Goal: Task Accomplishment & Management: Manage account settings

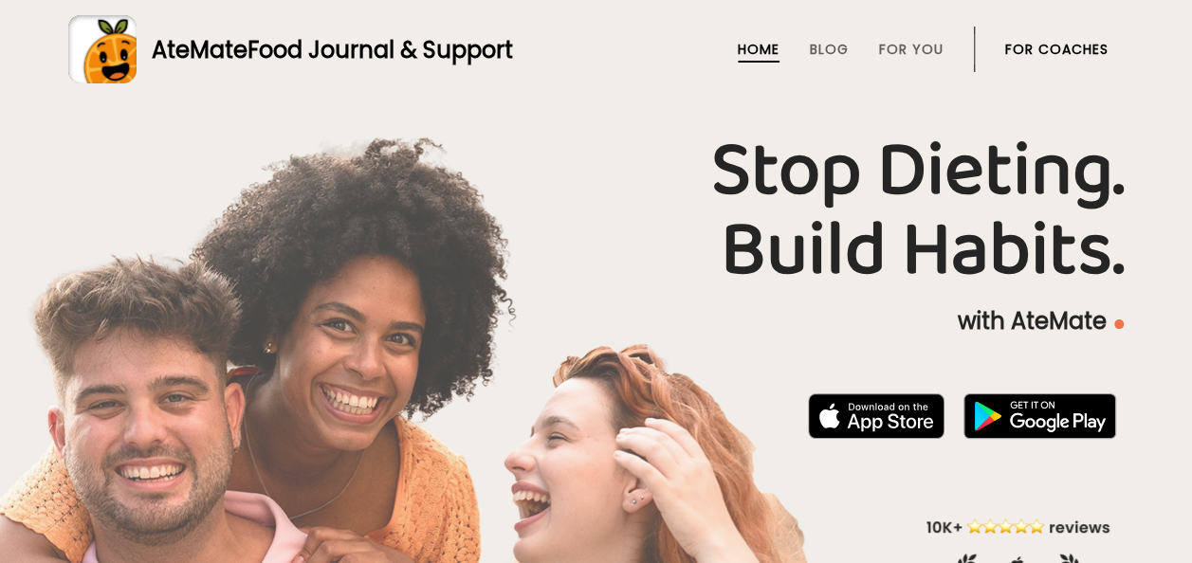
click at [1077, 46] on link "For Coaches" at bounding box center [1056, 49] width 103 height 15
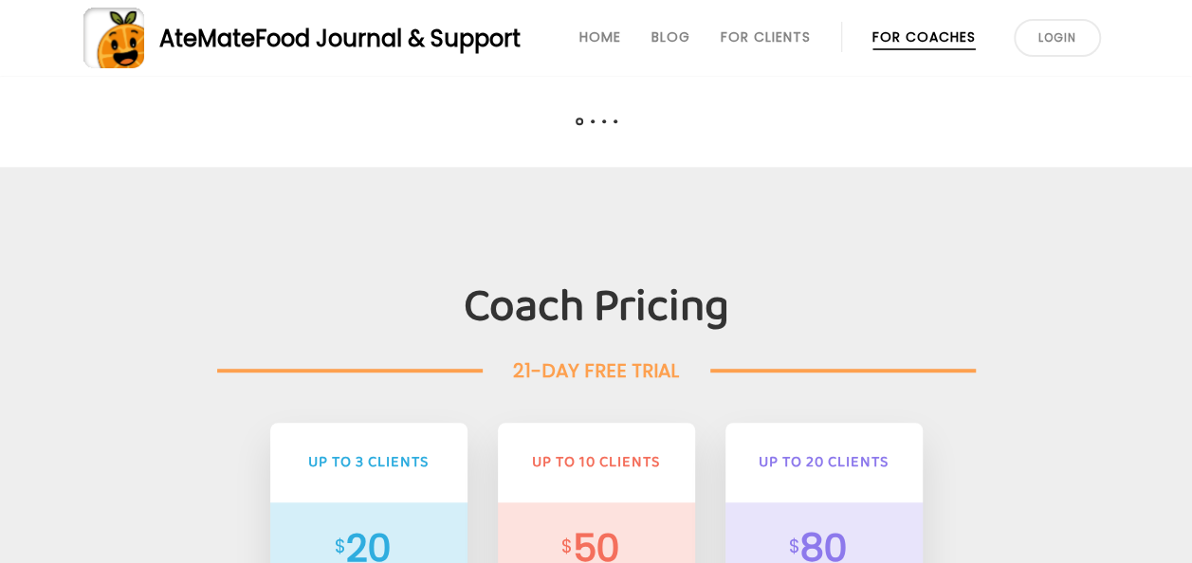
scroll to position [4023, 0]
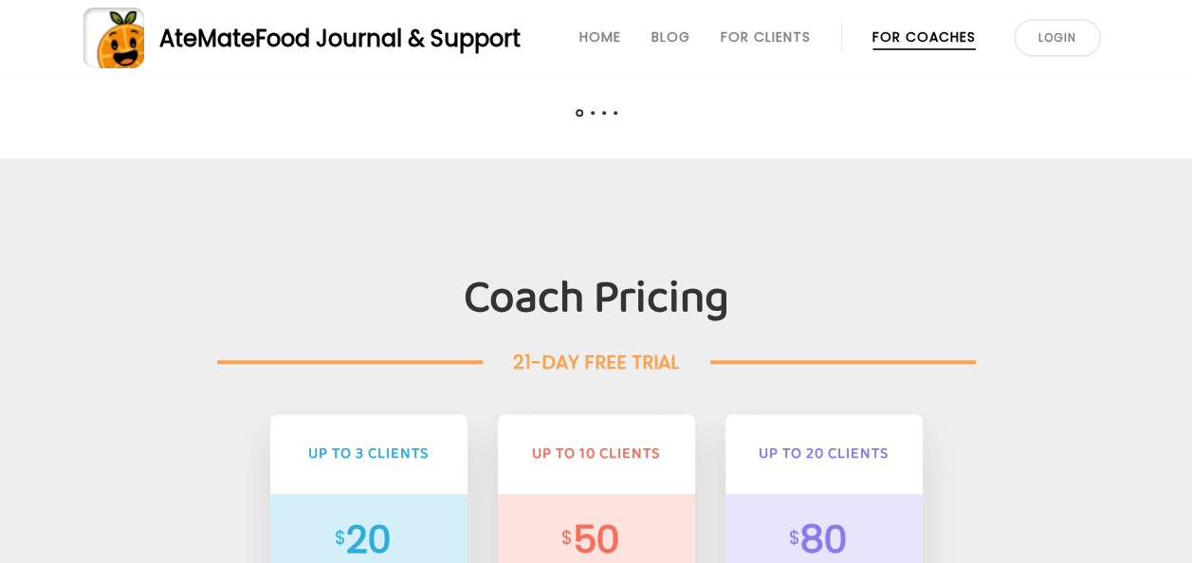
click at [1061, 28] on link "Login" at bounding box center [1056, 38] width 87 height 38
click at [1056, 30] on link "Login" at bounding box center [1056, 38] width 87 height 38
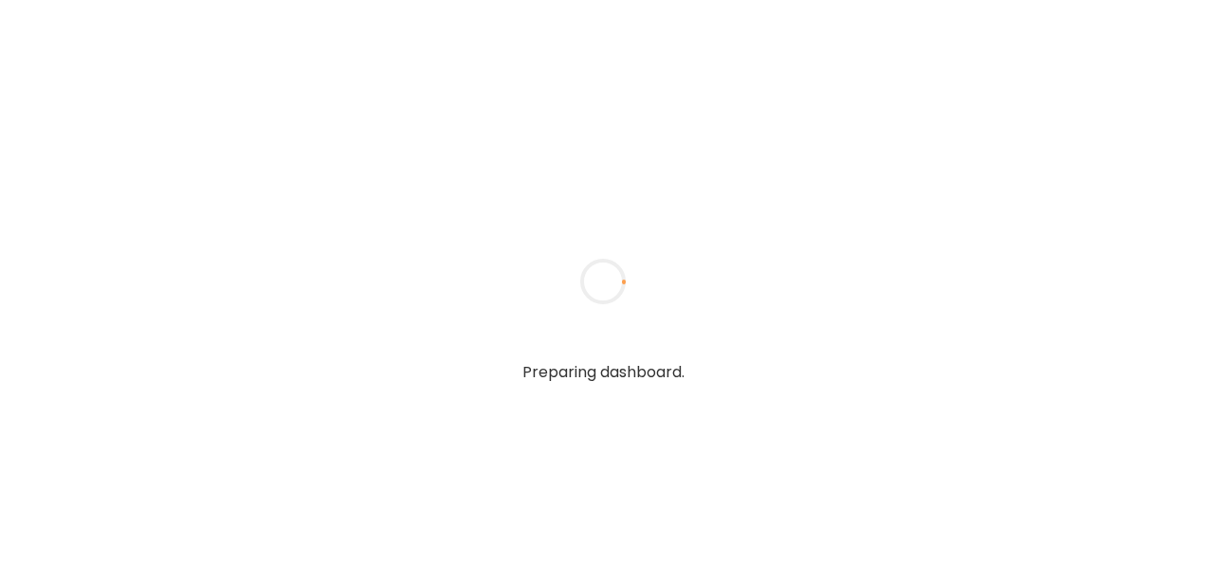
type input "*******"
type input "**********"
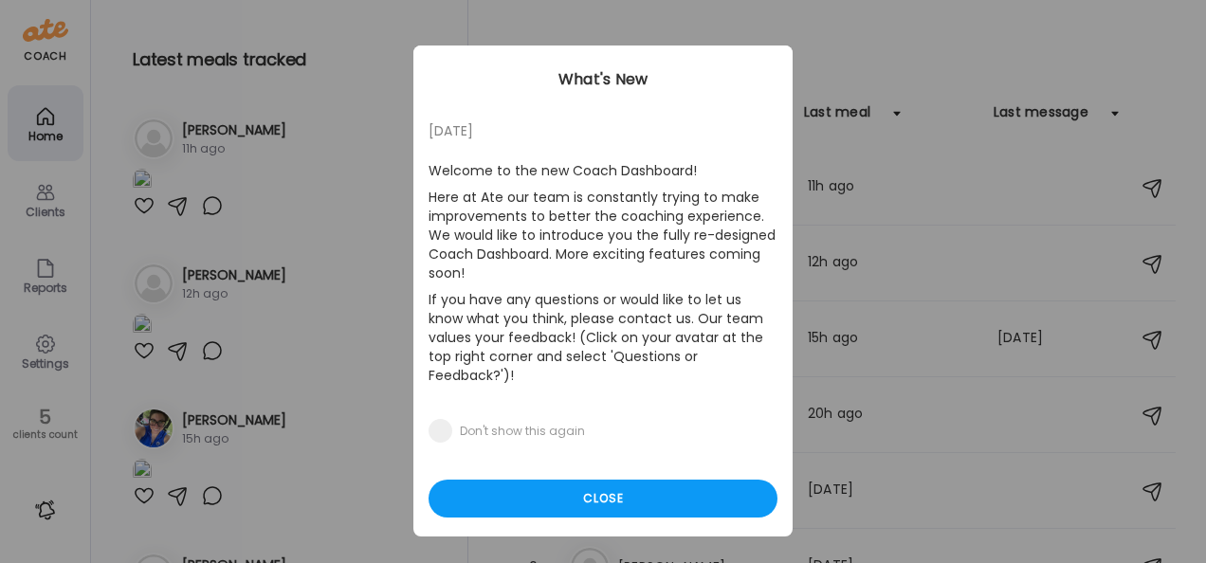
type input "**********"
click at [683, 345] on p "If you have any questions or would like to let us know what you think, please c…" at bounding box center [603, 337] width 349 height 102
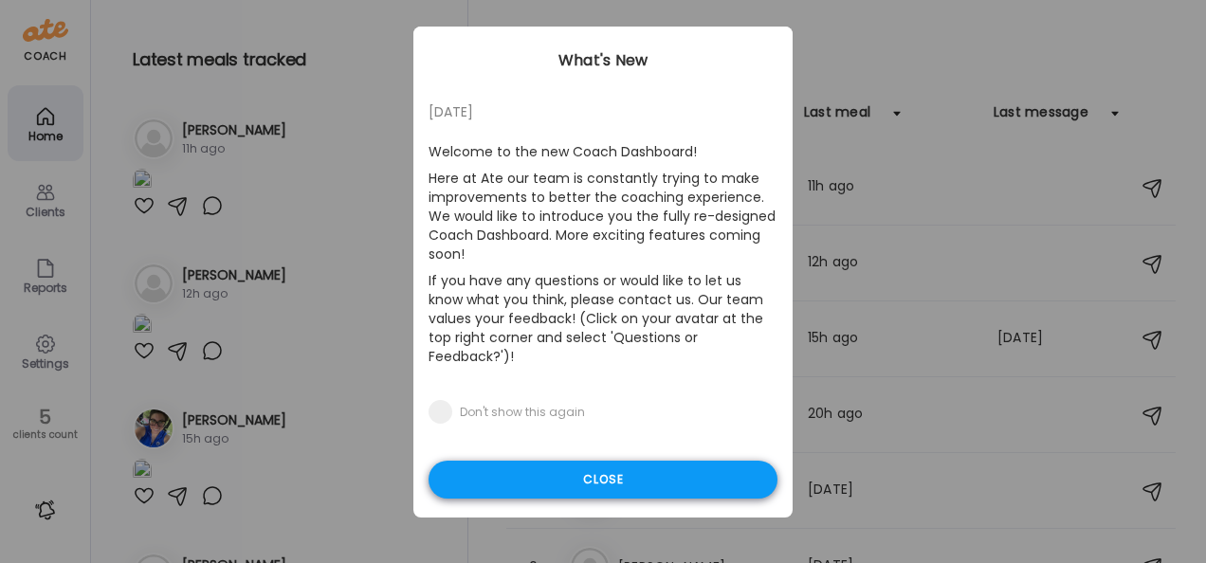
click at [660, 461] on div "Close" at bounding box center [603, 480] width 349 height 38
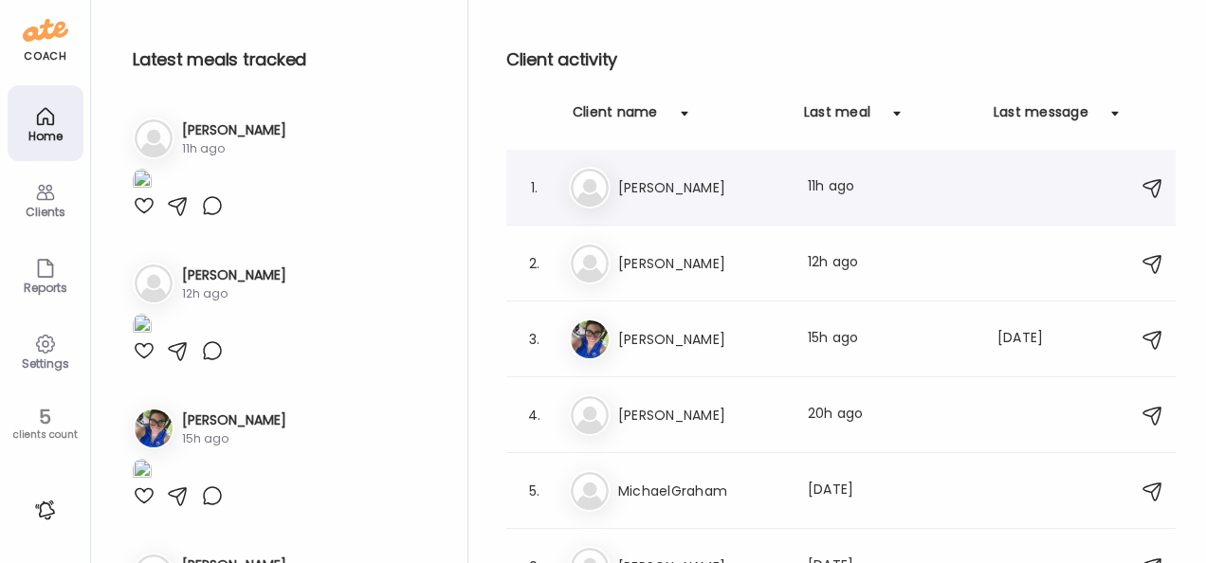
click at [1019, 150] on div "1. Na Natalie Last meal: 11h ago" at bounding box center [840, 188] width 669 height 76
click at [37, 25] on img at bounding box center [46, 30] width 46 height 30
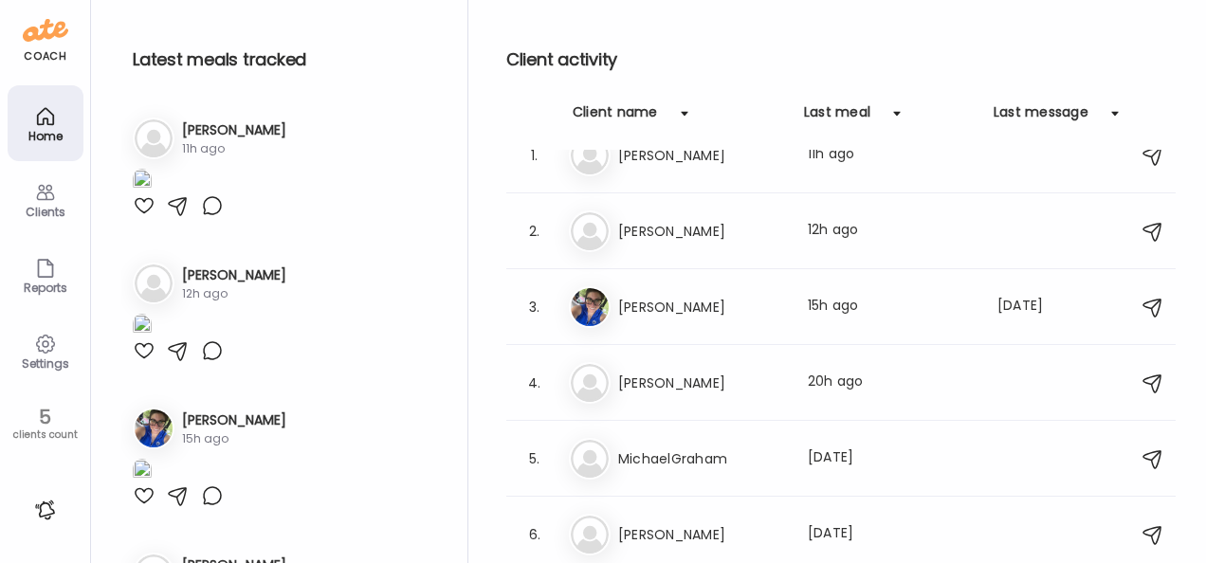
click at [51, 218] on div "Clients" at bounding box center [45, 212] width 68 height 12
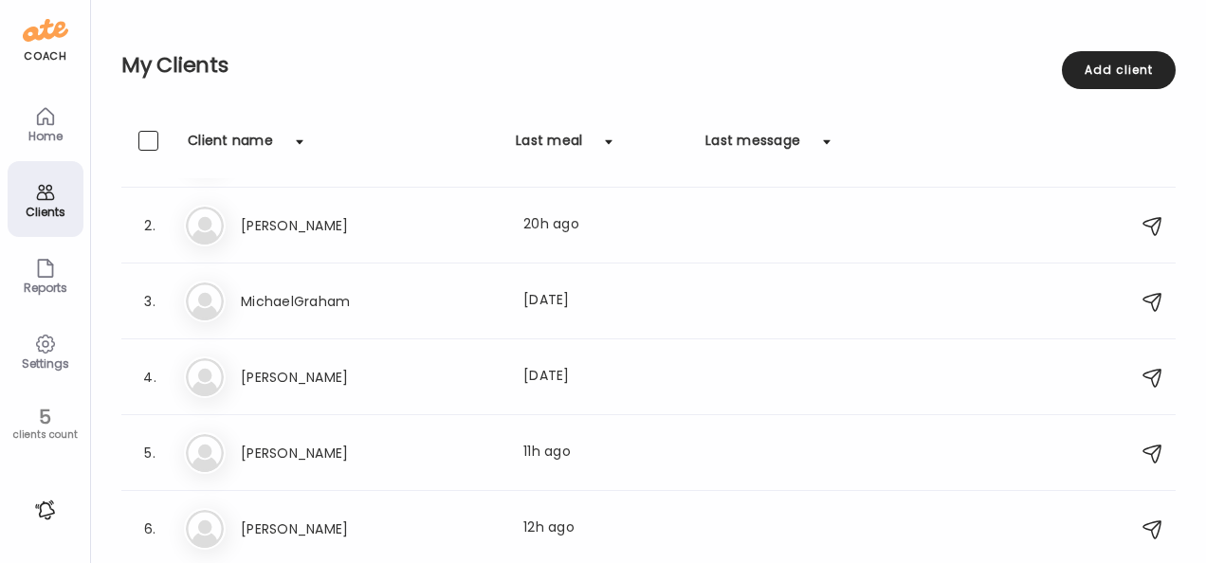
scroll to position [19, 0]
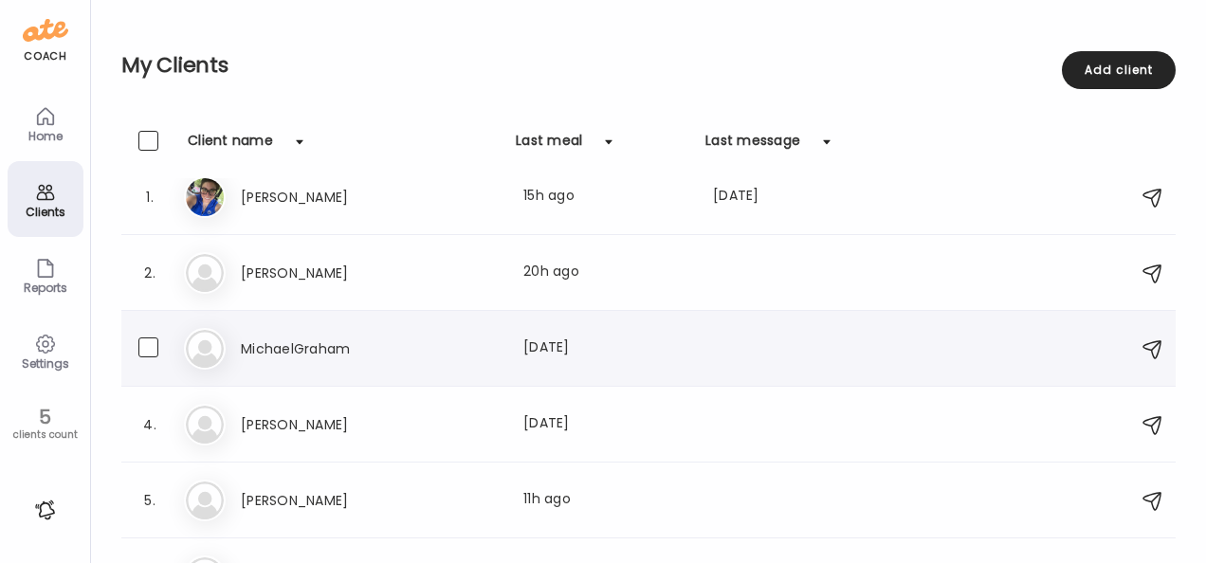
click at [319, 342] on h3 "MichaelGraham" at bounding box center [324, 348] width 167 height 23
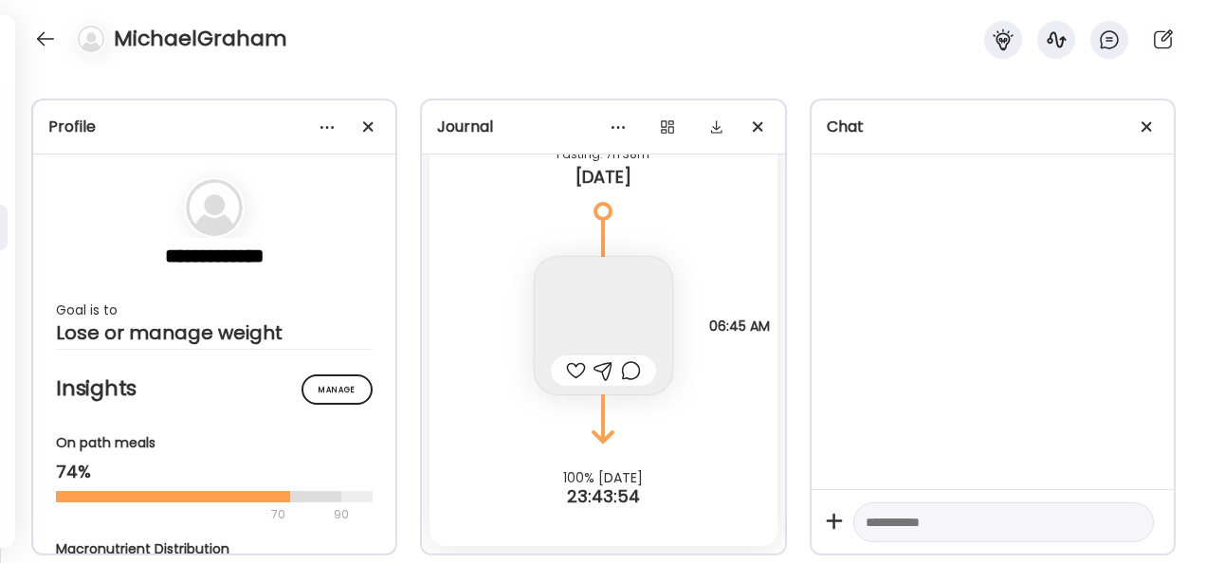
scroll to position [5706, 0]
click at [1105, 40] on icon at bounding box center [1109, 39] width 23 height 23
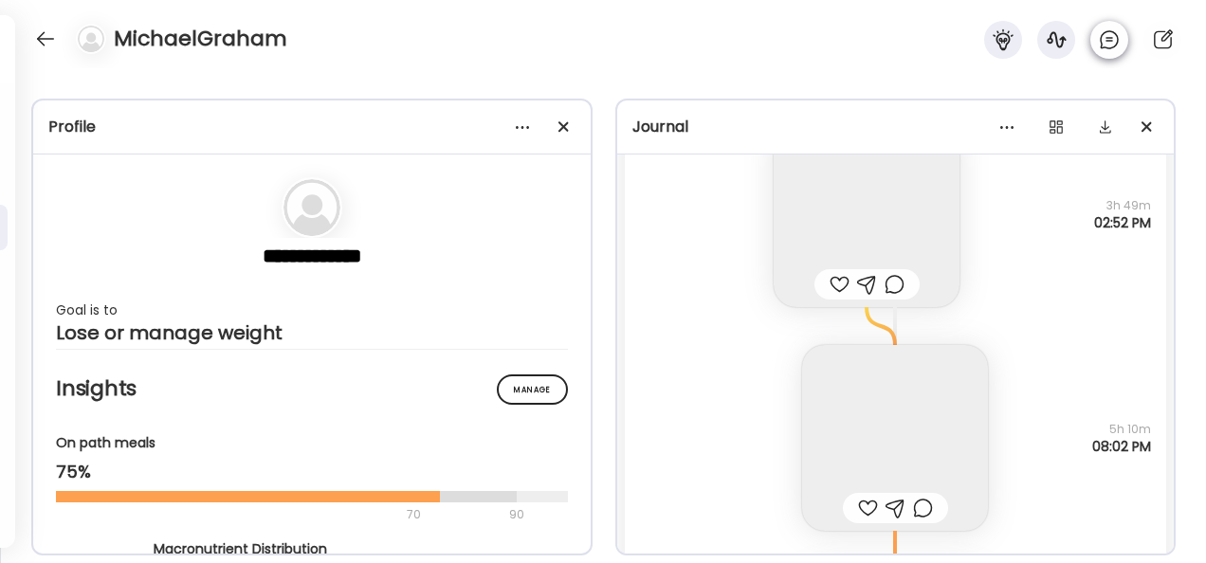
scroll to position [6602, 0]
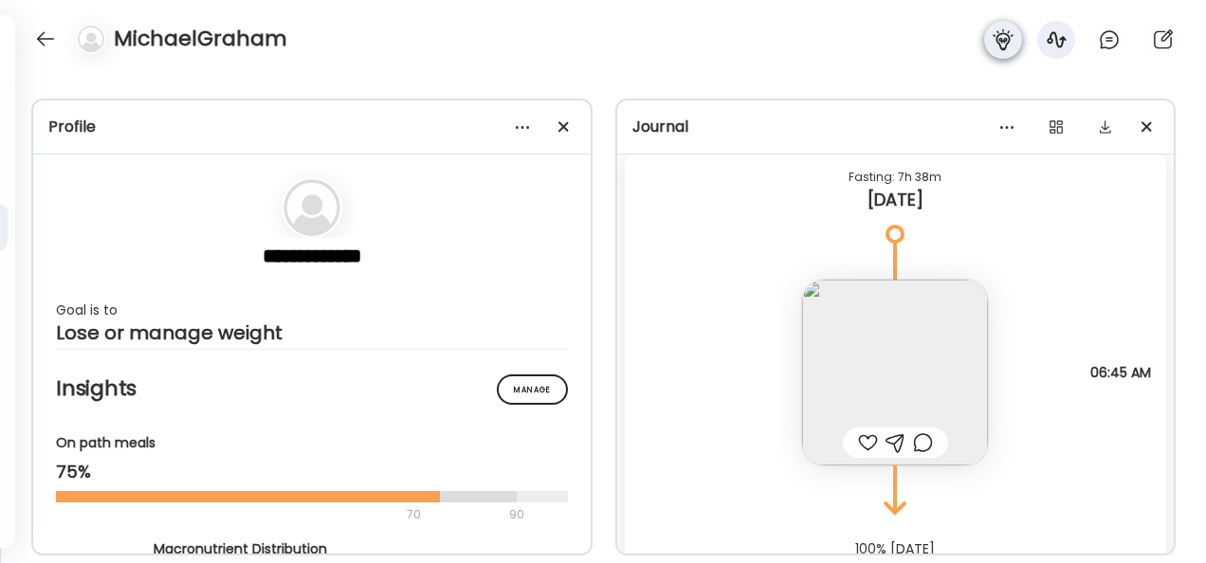
click at [994, 44] on icon at bounding box center [1003, 39] width 23 height 23
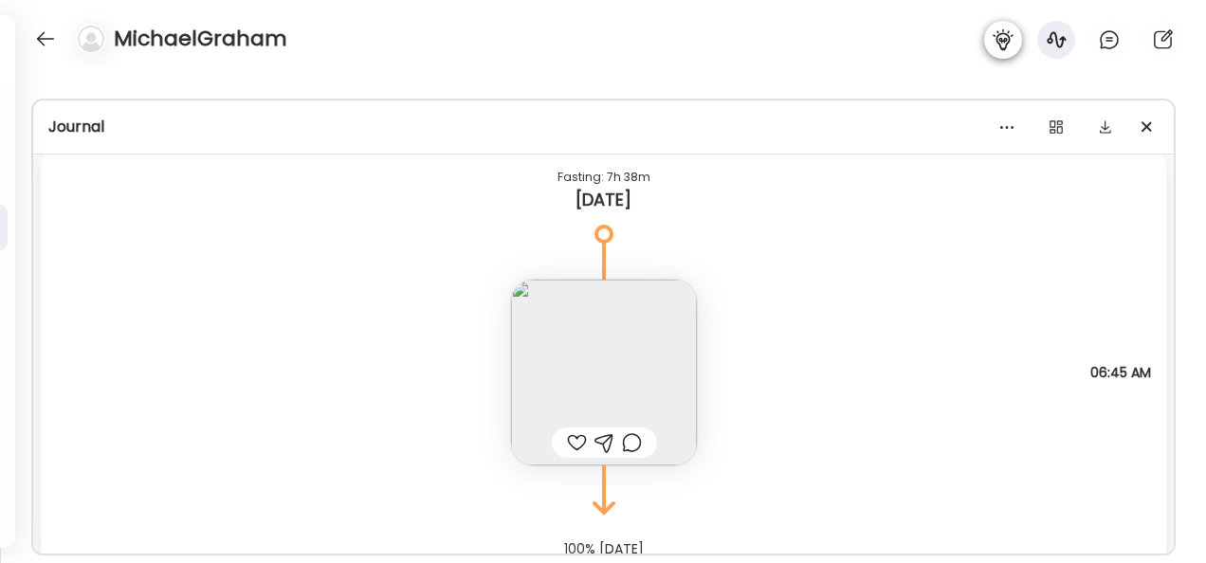
click at [994, 44] on icon at bounding box center [1003, 39] width 23 height 23
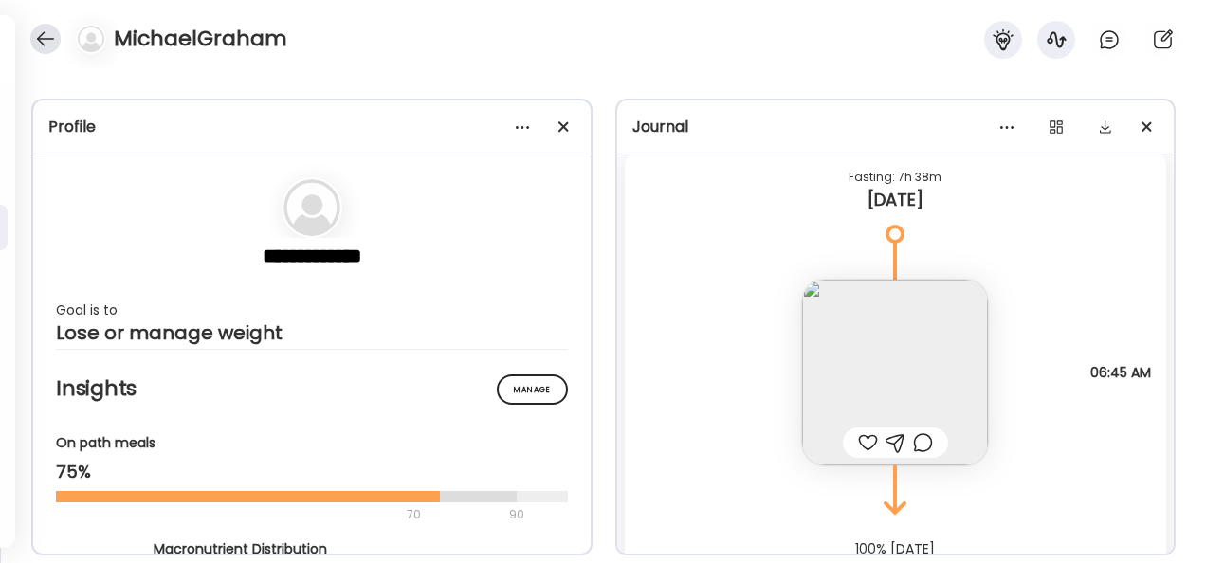
click at [40, 49] on div at bounding box center [45, 39] width 30 height 30
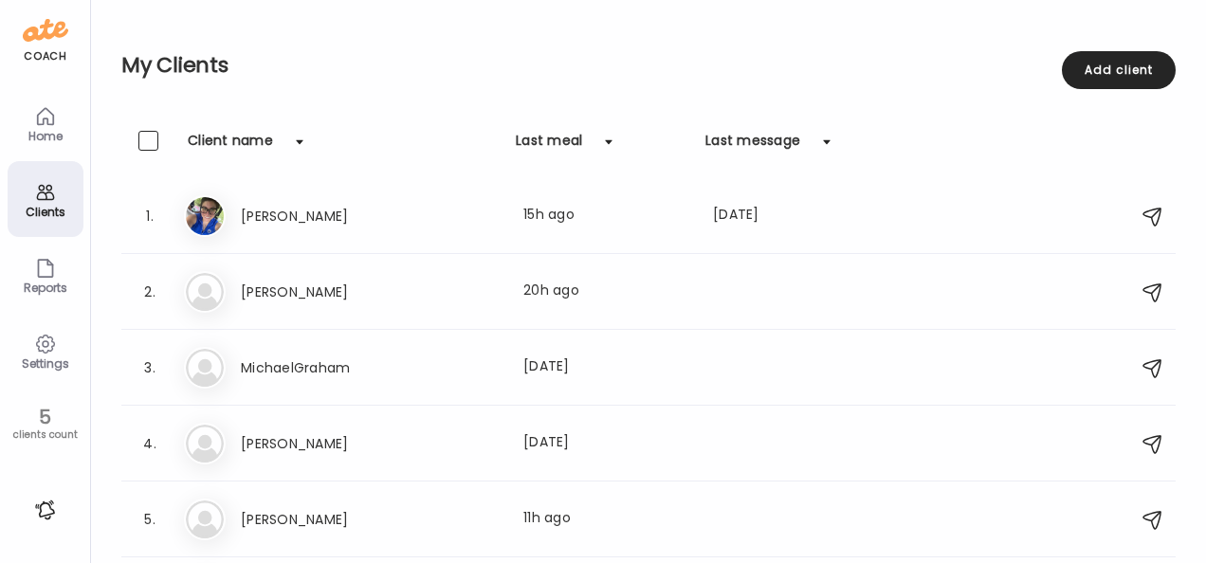
click at [27, 118] on div "Home" at bounding box center [46, 123] width 76 height 76
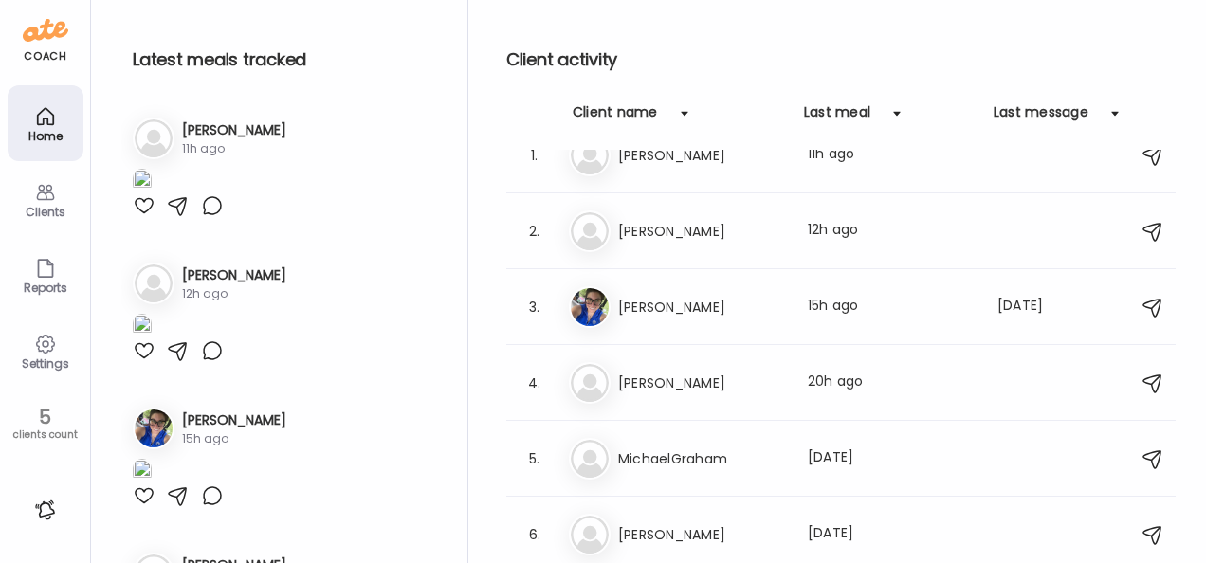
click at [23, 34] on img at bounding box center [46, 30] width 46 height 30
click at [44, 46] on div "coach Home Clients Coaches Teams Reports Settings 5 clients count" at bounding box center [45, 281] width 91 height 563
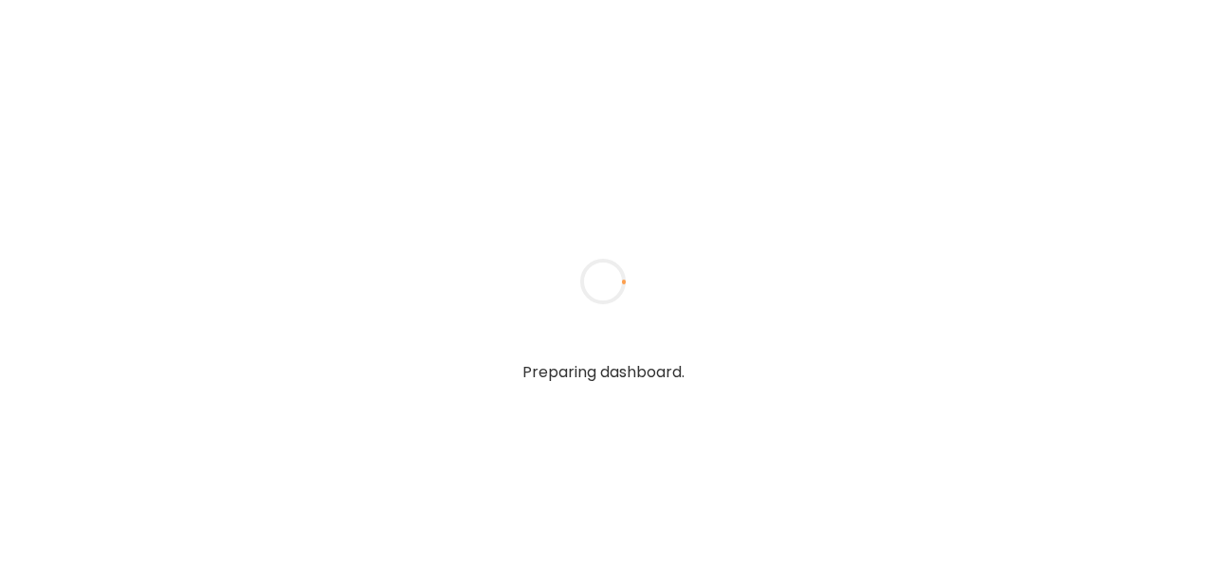
type input "*******"
type input "**********"
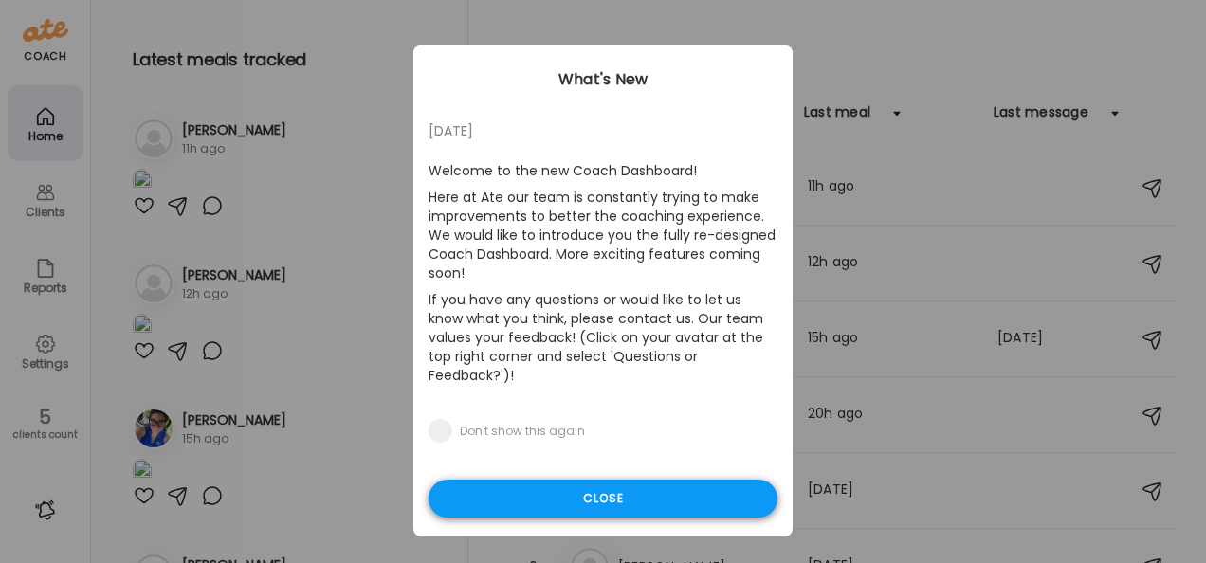
type input "**********"
click at [542, 489] on div "Close" at bounding box center [603, 499] width 349 height 38
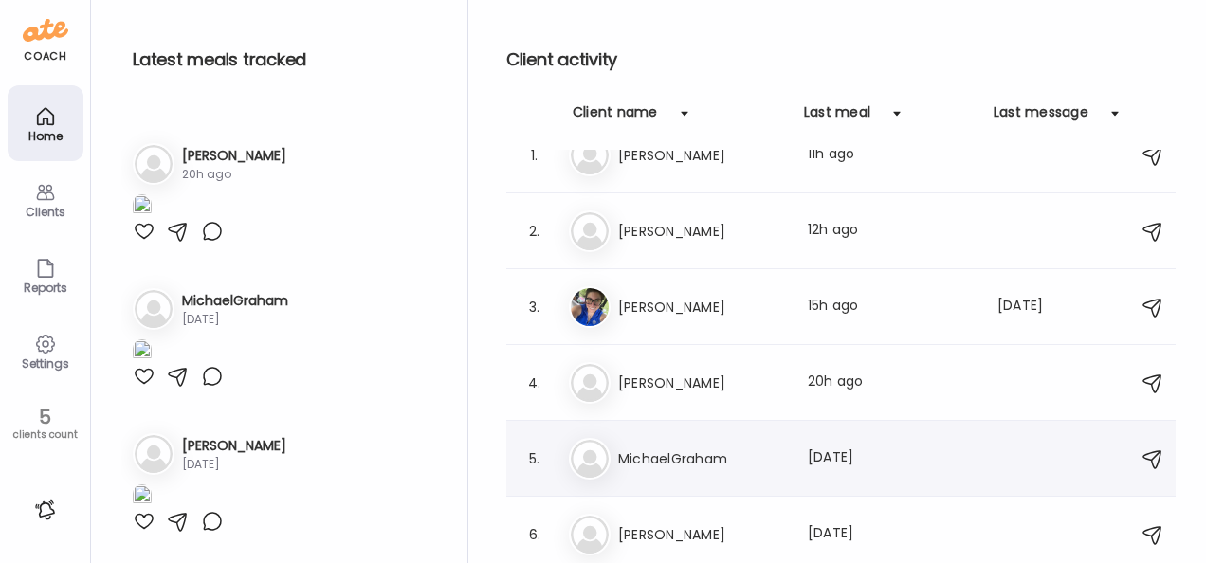
scroll to position [1963, 0]
click at [38, 349] on icon at bounding box center [45, 345] width 18 height 18
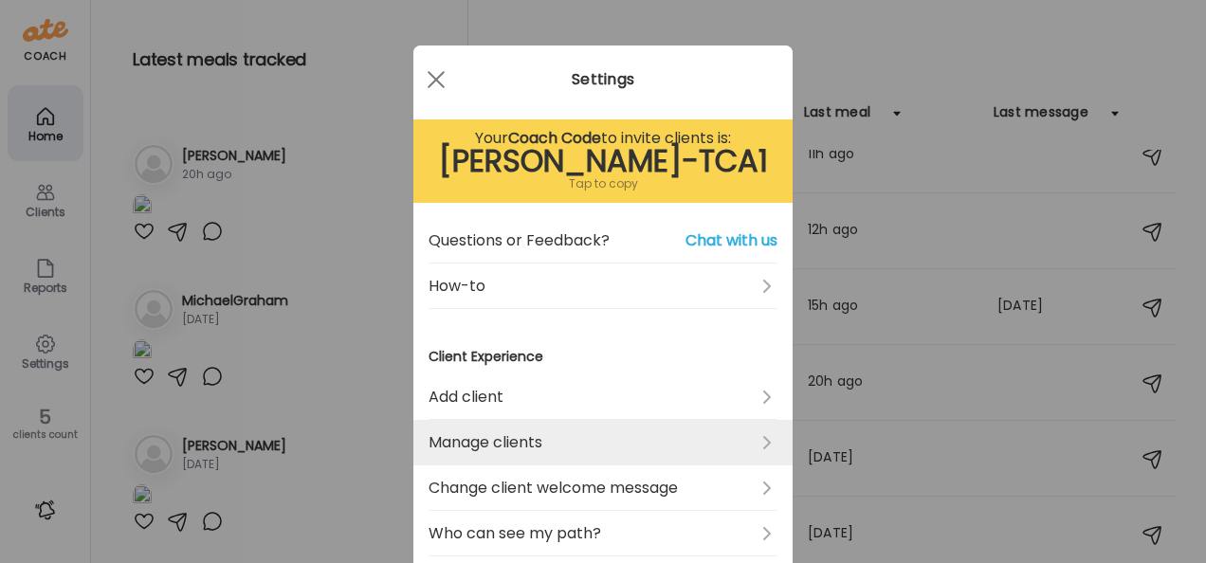
click at [655, 434] on link "Manage clients" at bounding box center [603, 443] width 349 height 46
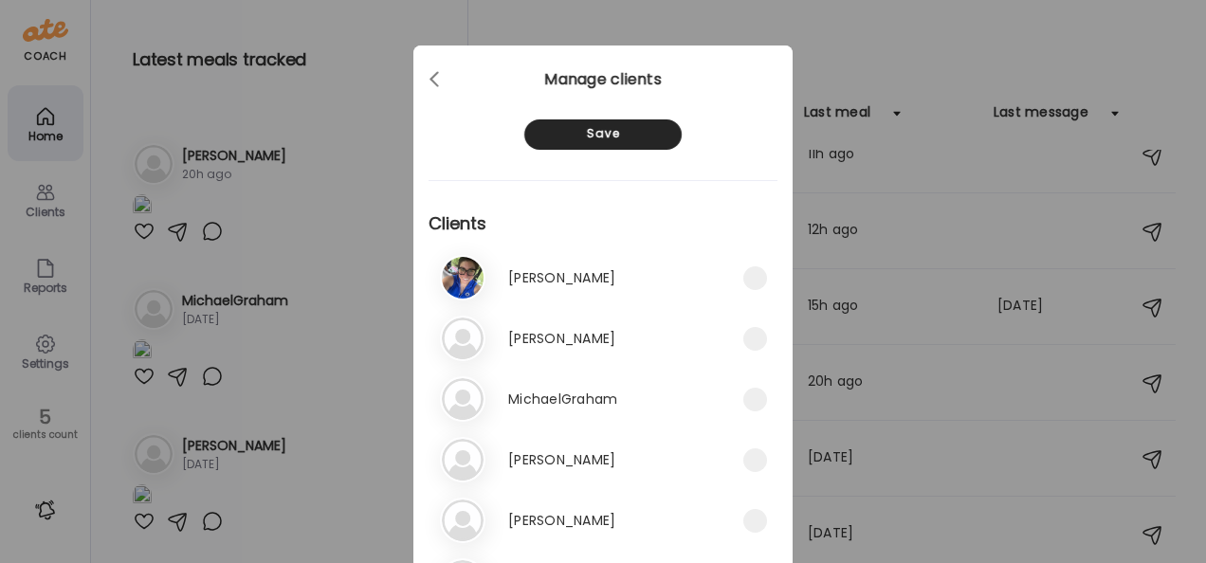
scroll to position [136, 0]
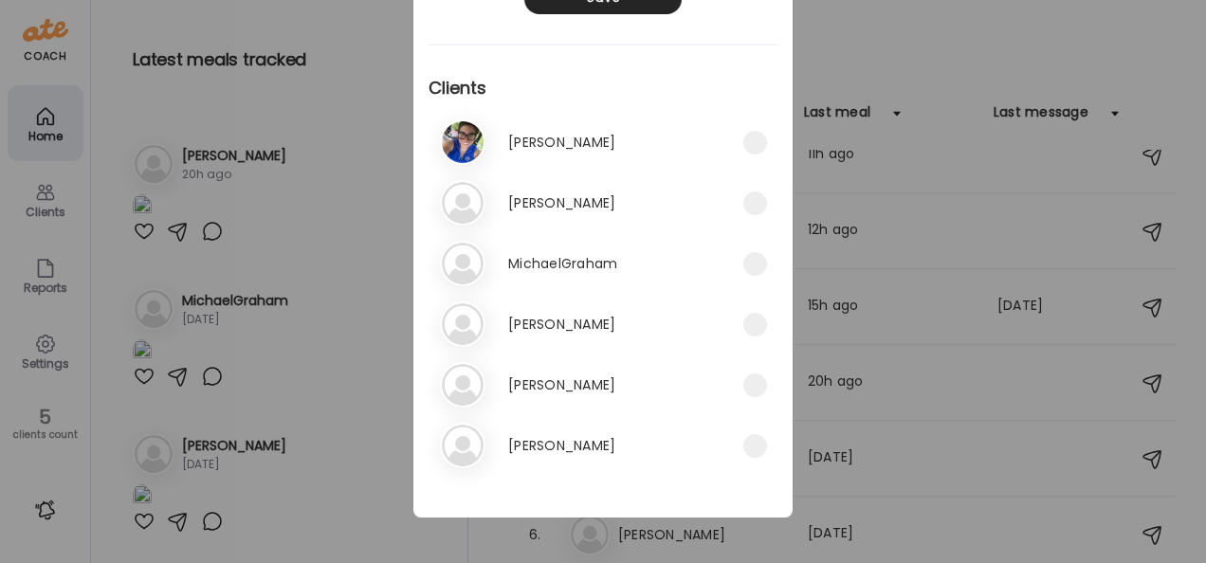
click at [262, 176] on div "Ate Coach Dashboard Wahoo! It’s official Take a moment to set up your Coach Pro…" at bounding box center [603, 281] width 1206 height 563
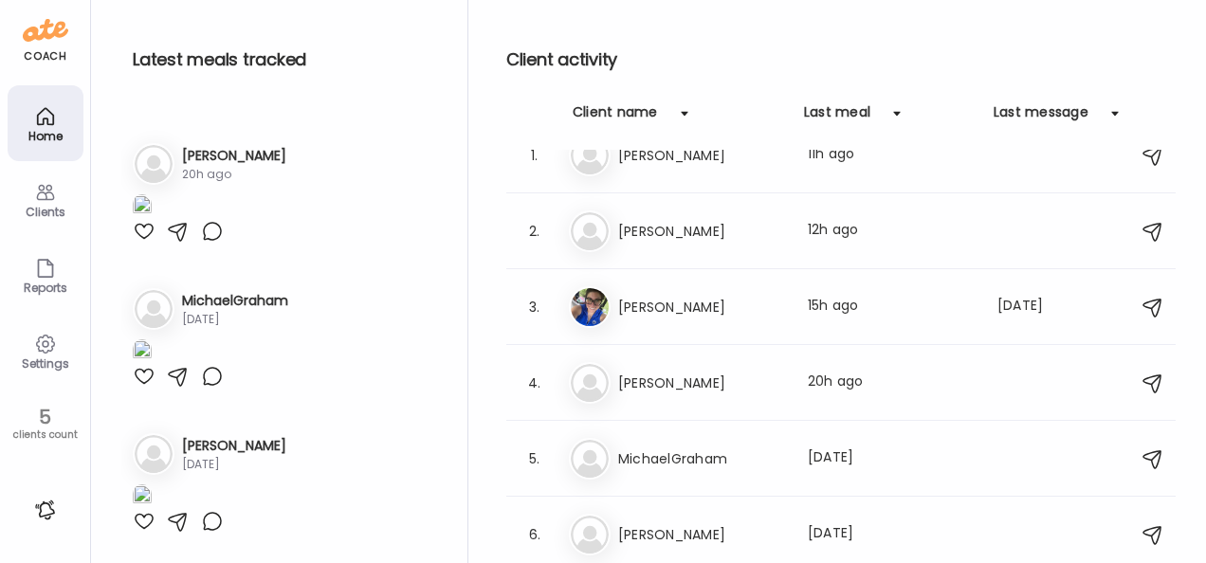
click at [48, 349] on icon at bounding box center [45, 344] width 23 height 23
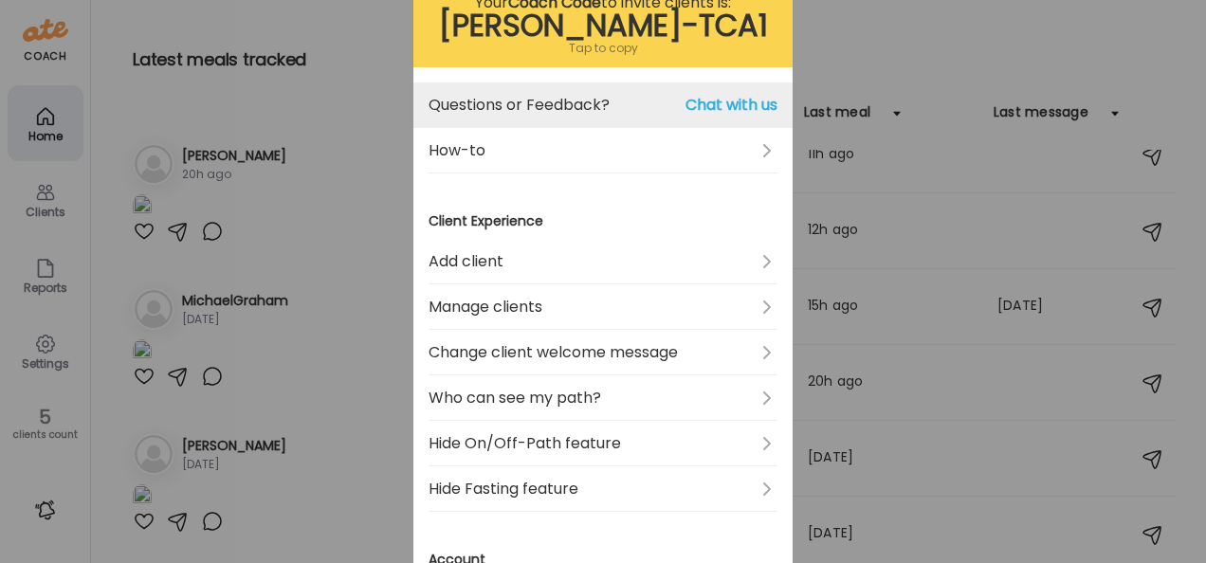
click at [713, 106] on span "Chat with us" at bounding box center [731, 105] width 92 height 23
click at [723, 97] on span "Chat with us" at bounding box center [731, 105] width 92 height 23
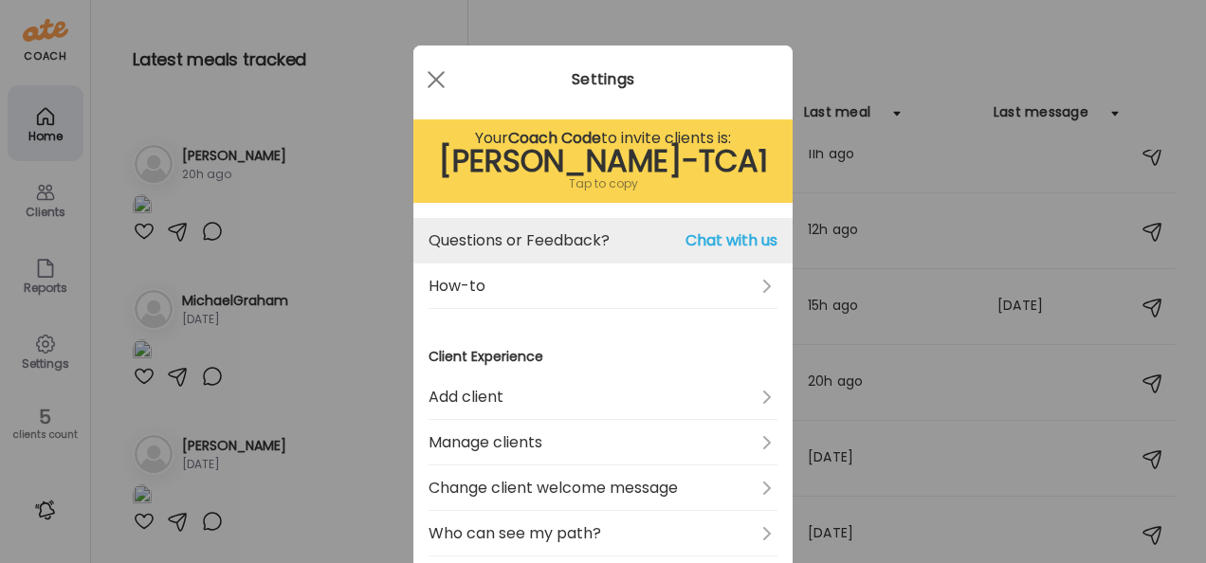
click at [724, 246] on span "Chat with us" at bounding box center [731, 240] width 92 height 23
click at [471, 248] on link "Questions or Feedback? Chat with us" at bounding box center [603, 241] width 349 height 46
click at [469, 247] on link "Questions or Feedback? Chat with us" at bounding box center [603, 241] width 349 height 46
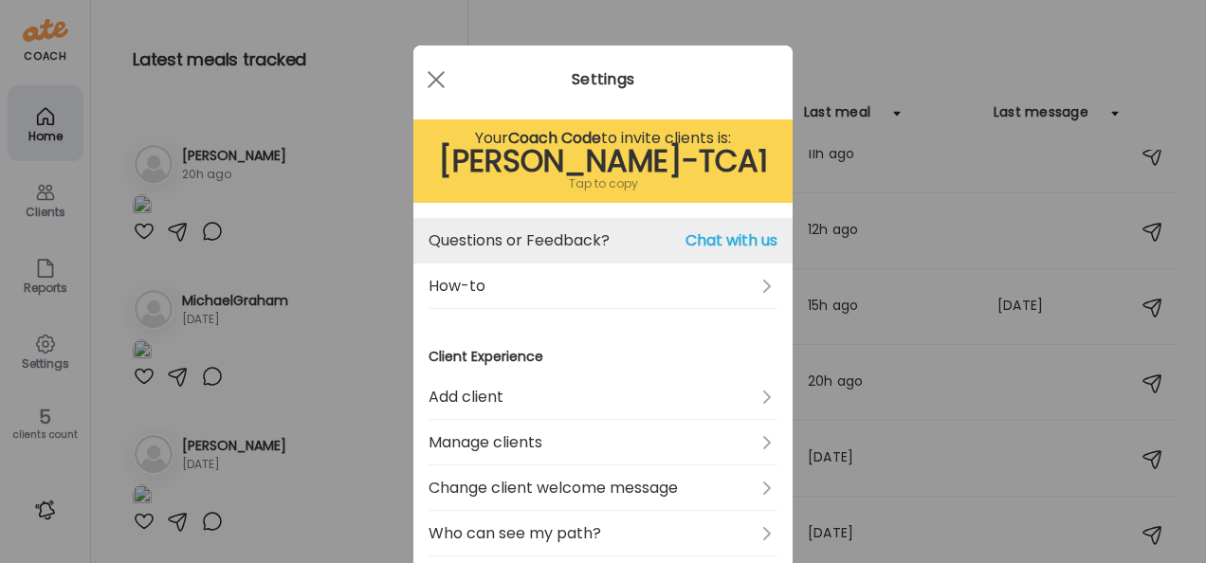
click at [739, 242] on span "Chat with us" at bounding box center [731, 240] width 92 height 23
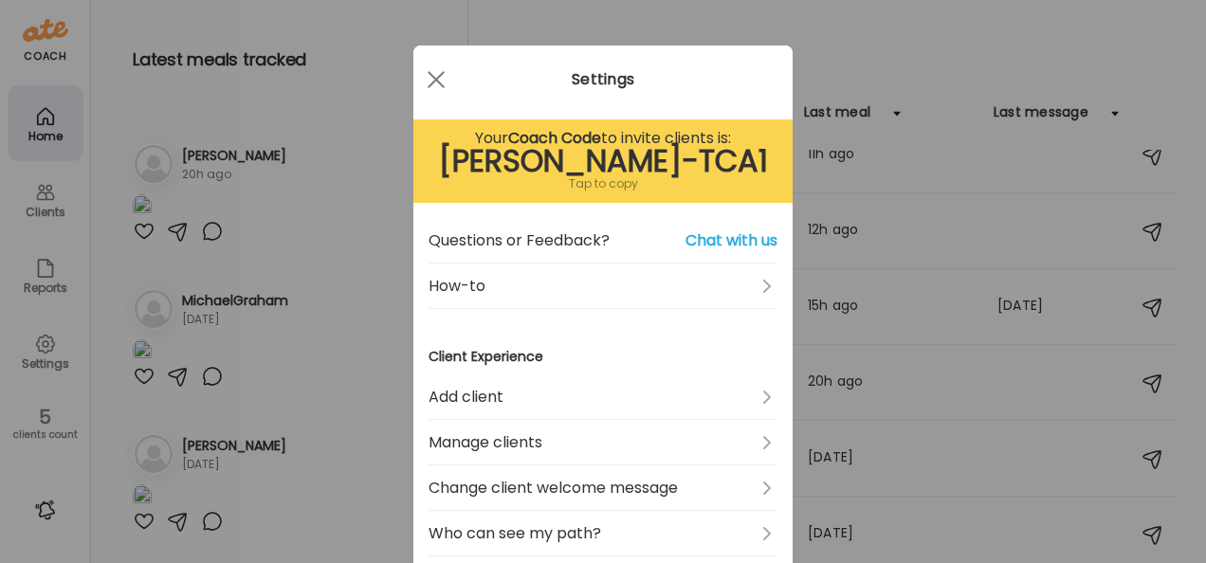
click at [910, 67] on div "Ate Coach Dashboard Wahoo! It’s official Take a moment to set up your Coach Pro…" at bounding box center [603, 281] width 1206 height 563
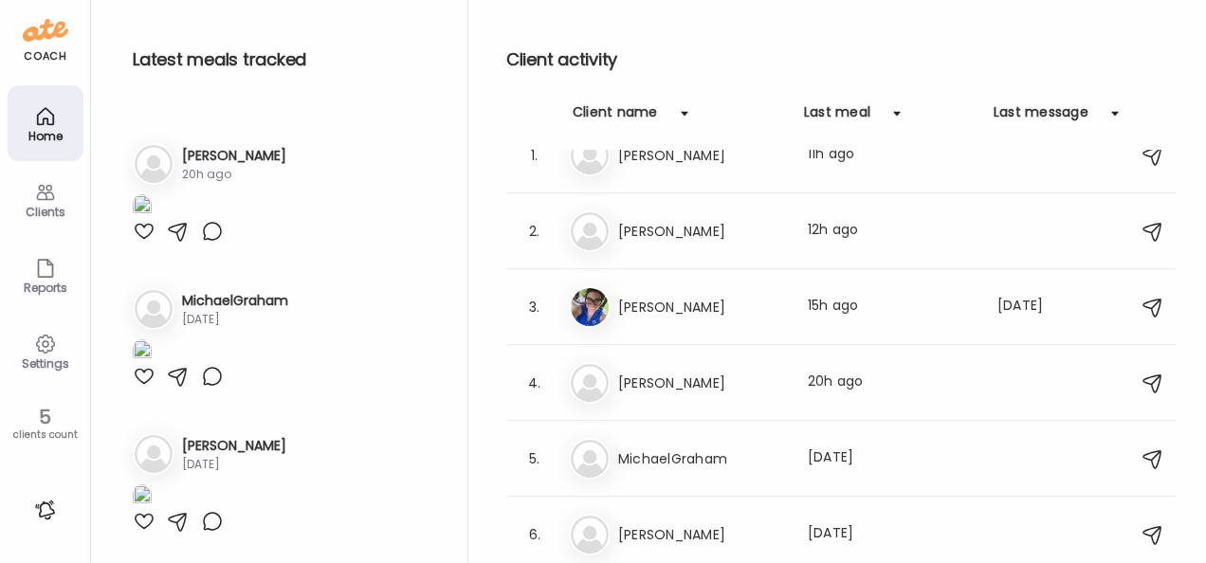
click at [317, 99] on div "Latest meals tracked 1. Na Natalie 11h ago 2. Ra Rachelle 12h ago 3. Al Alana 4." at bounding box center [294, 286] width 347 height 573
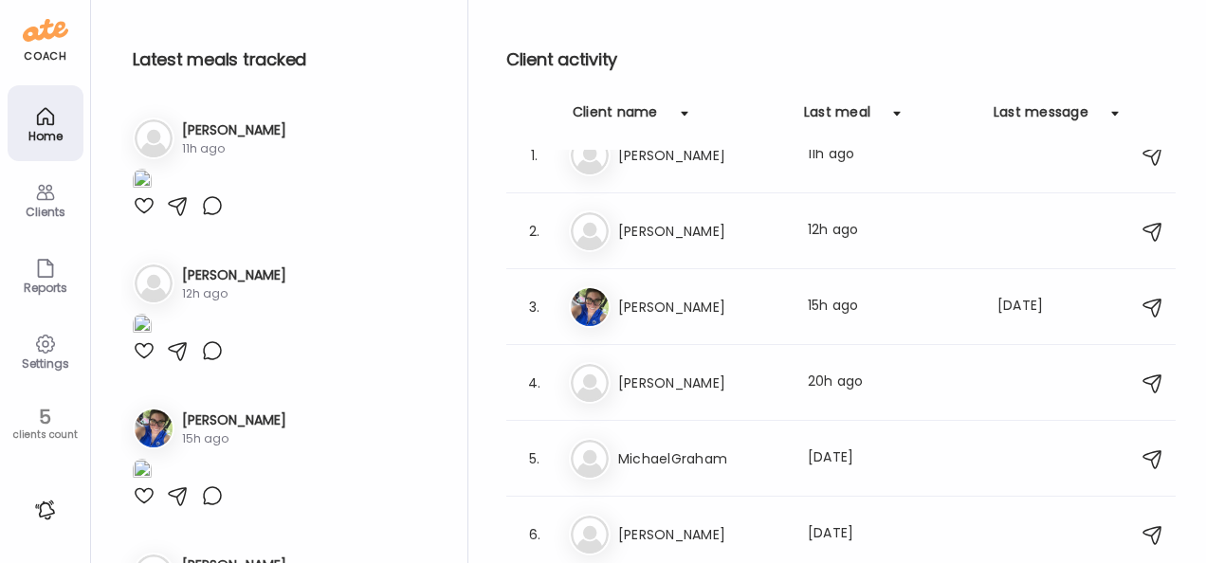
click at [33, 34] on img at bounding box center [46, 30] width 46 height 30
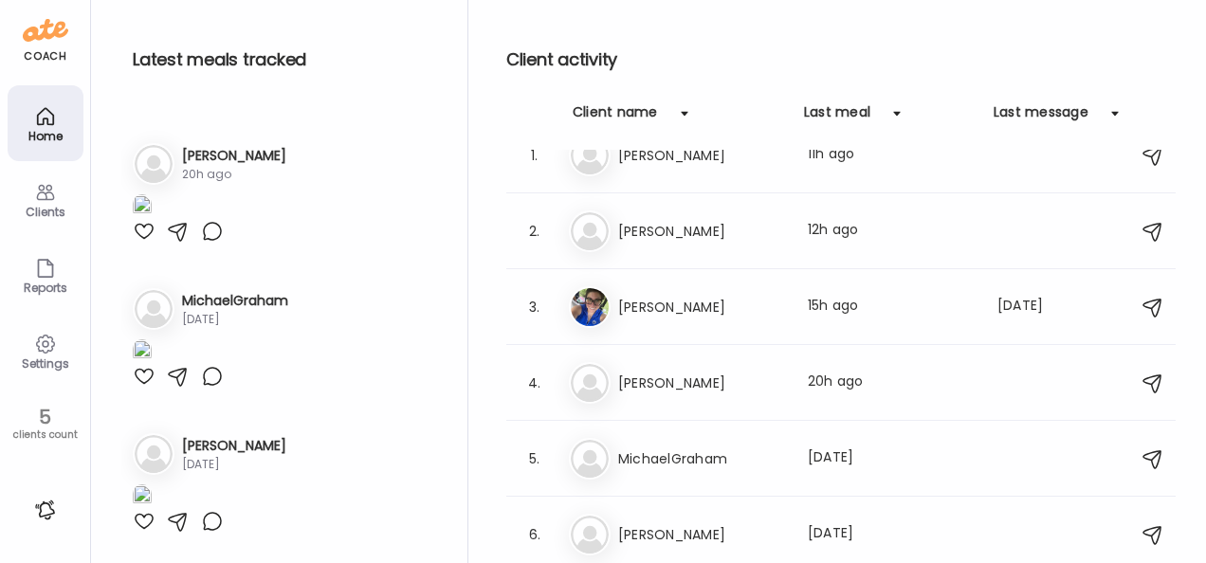
scroll to position [1963, 0]
click at [34, 352] on icon at bounding box center [45, 344] width 23 height 23
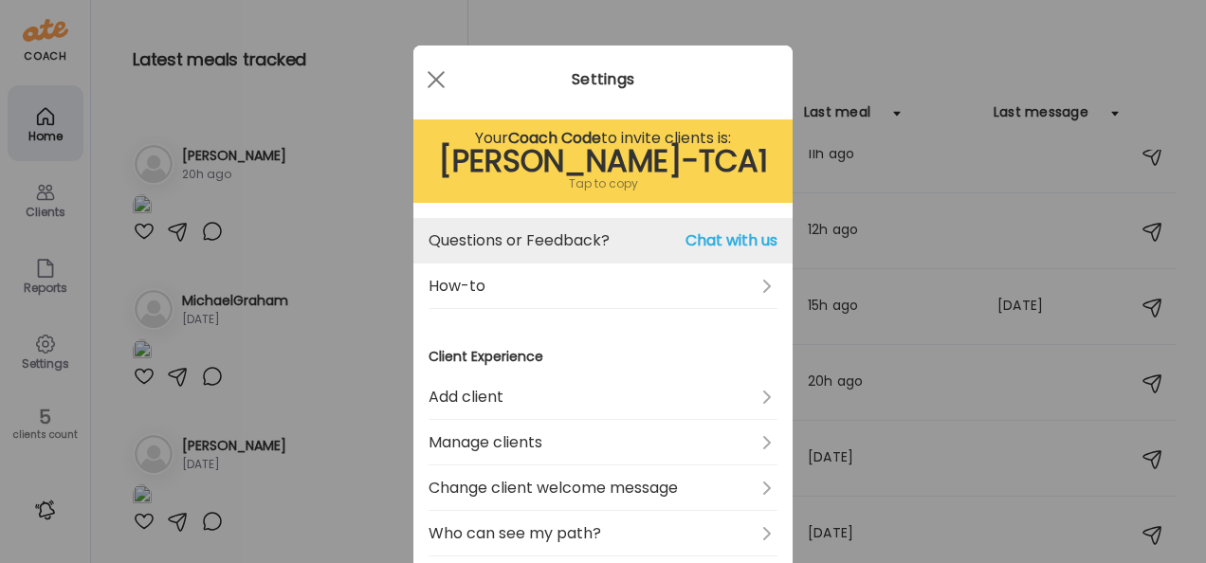
click at [721, 235] on span "Chat with us" at bounding box center [731, 240] width 92 height 23
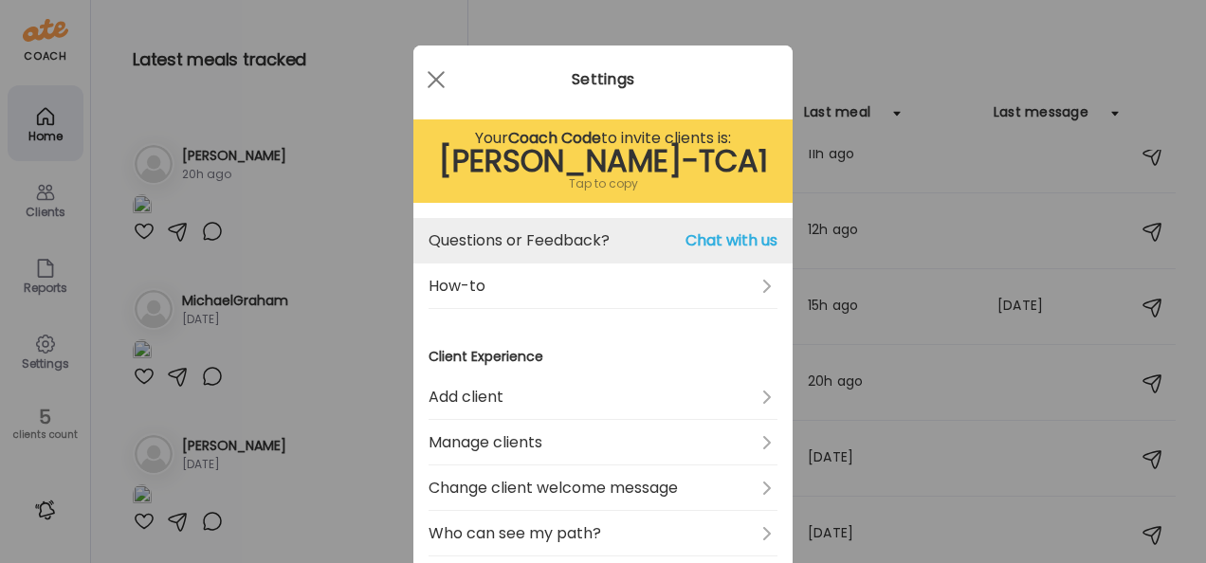
click at [721, 235] on span "Chat with us" at bounding box center [731, 240] width 92 height 23
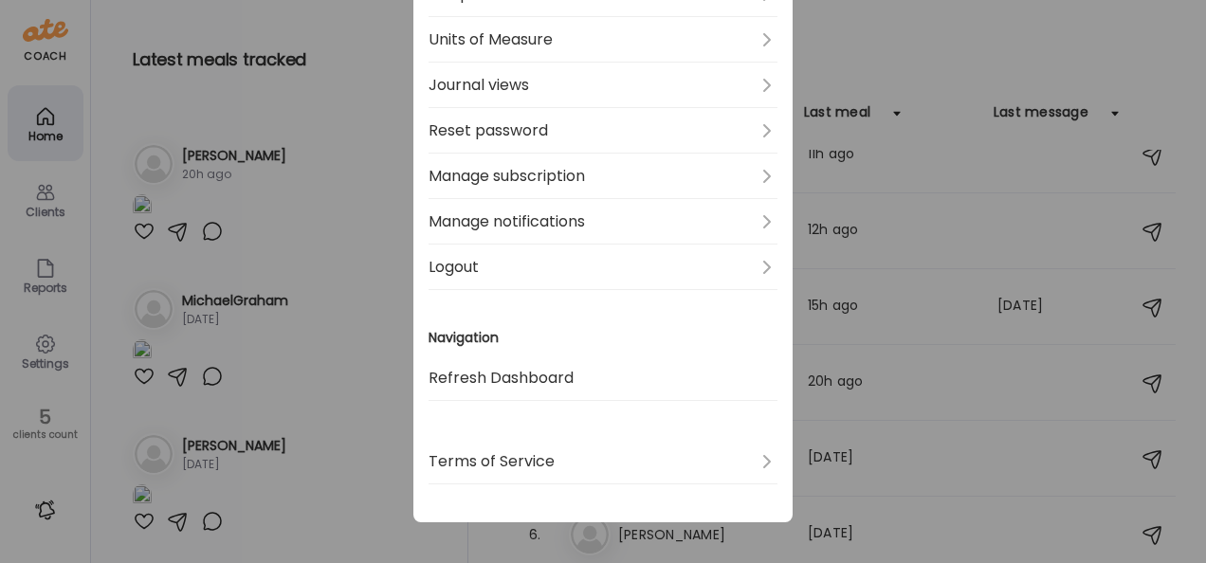
scroll to position [746, 0]
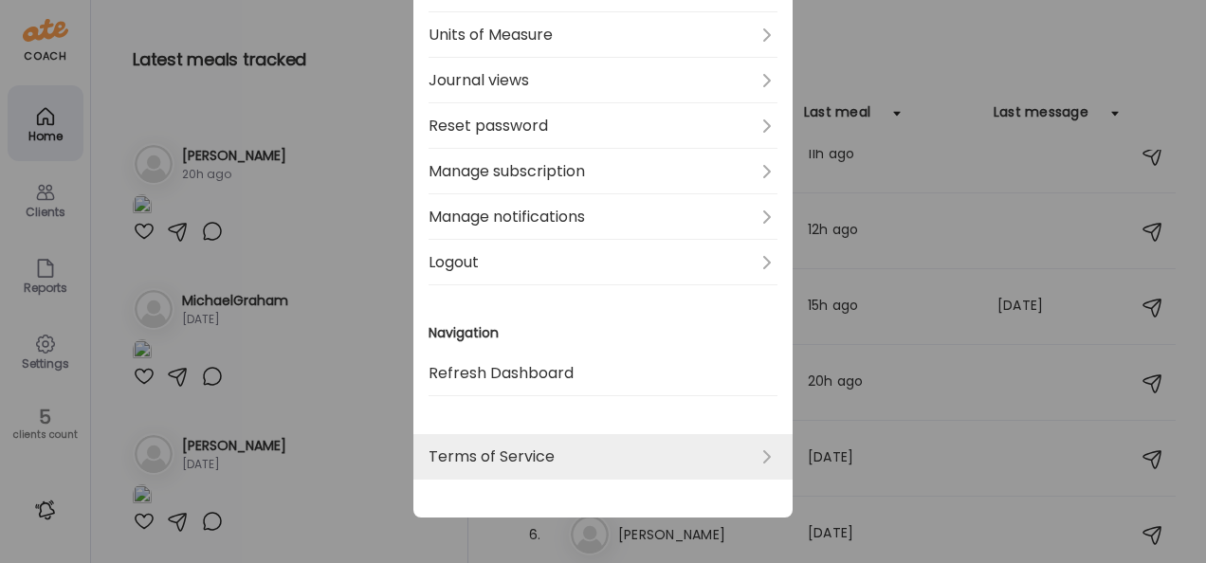
click at [766, 457] on link "Terms of Service" at bounding box center [603, 457] width 349 height 46
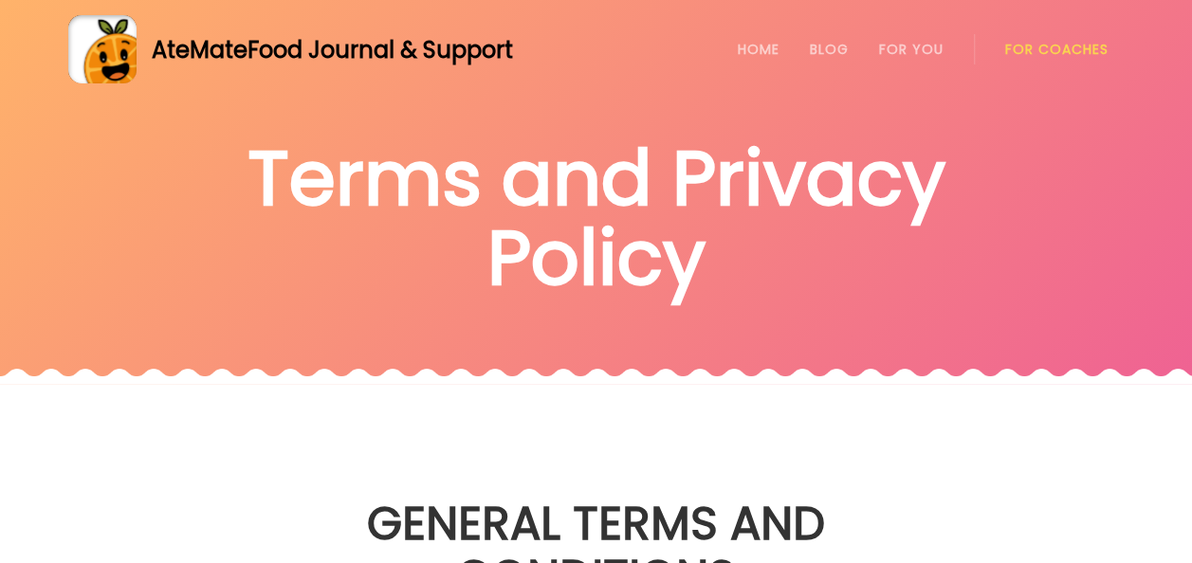
click at [1038, 42] on link "For Coaches" at bounding box center [1056, 49] width 103 height 15
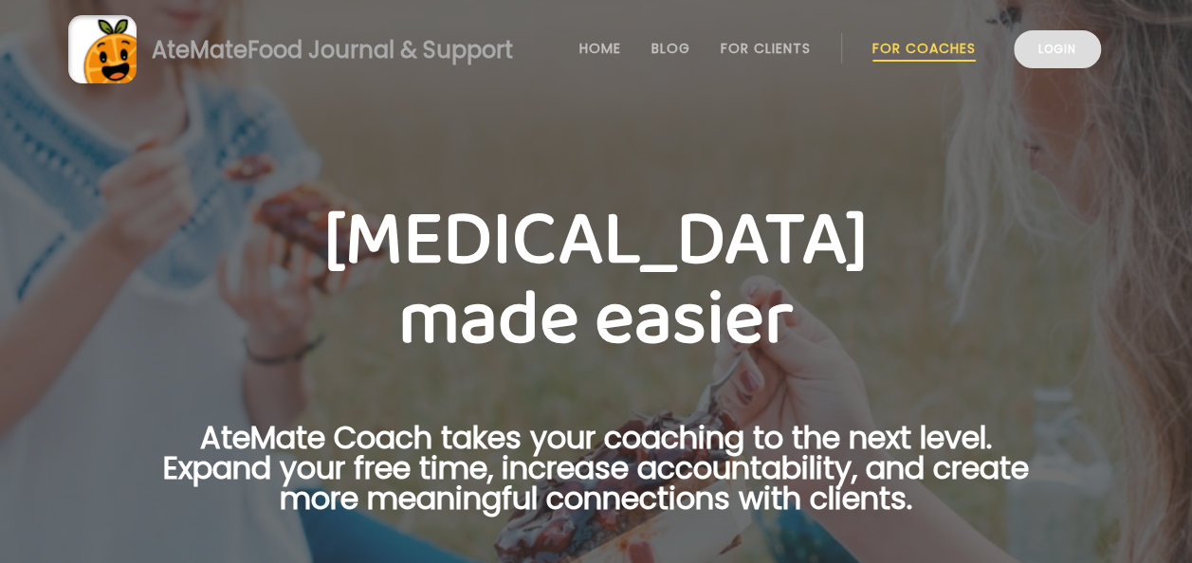
click at [1074, 46] on link "Login" at bounding box center [1056, 49] width 87 height 38
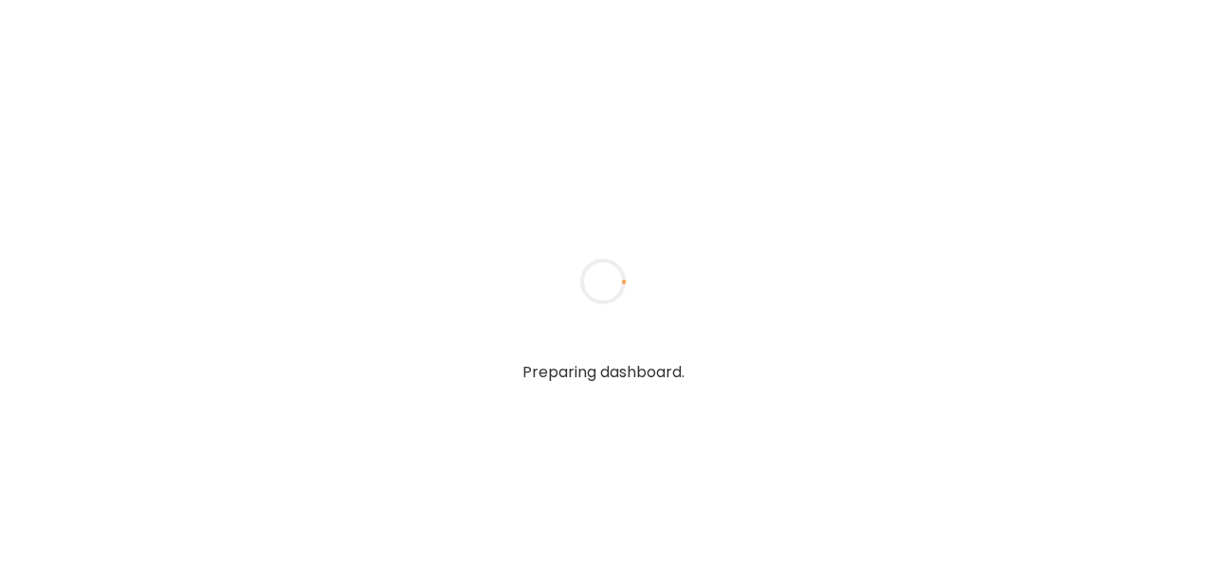
type input "*******"
type input "**********"
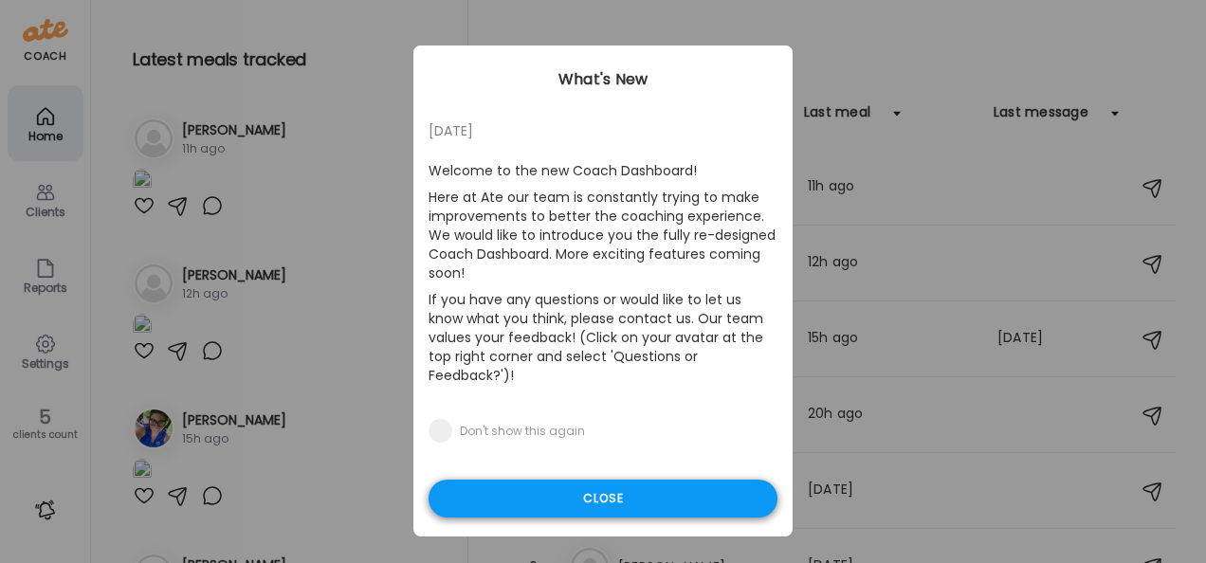
type input "**********"
click at [681, 480] on div "Close" at bounding box center [603, 499] width 349 height 38
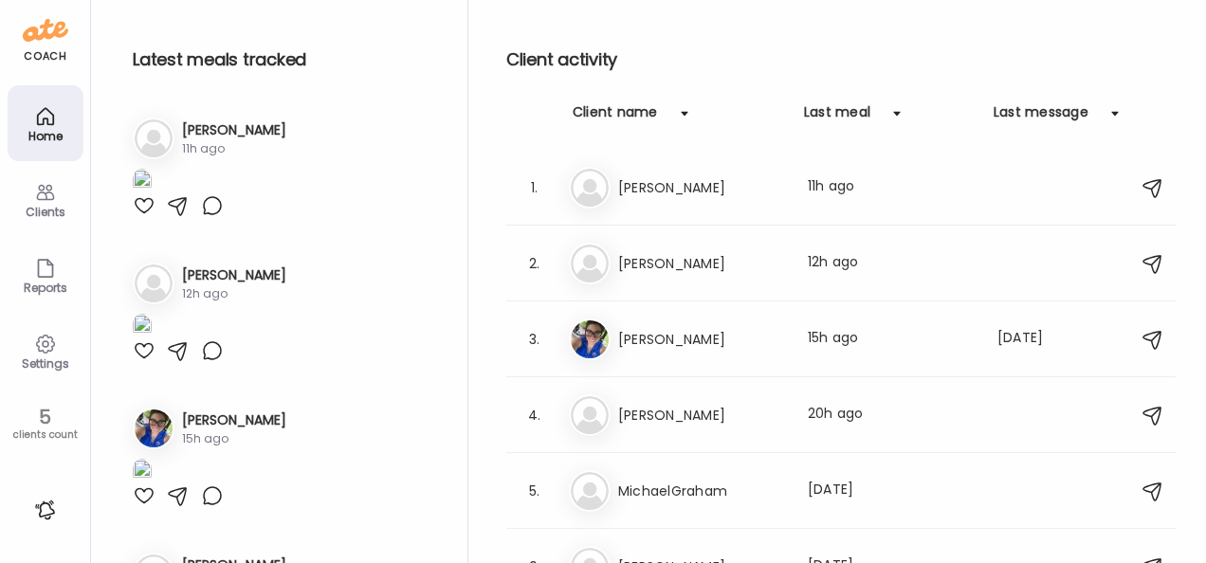
click at [1183, 102] on div "Latest meals Insights Latest meals tracked 1. Na [PERSON_NAME] 11h ago 2. Ra [P…" at bounding box center [648, 281] width 1115 height 563
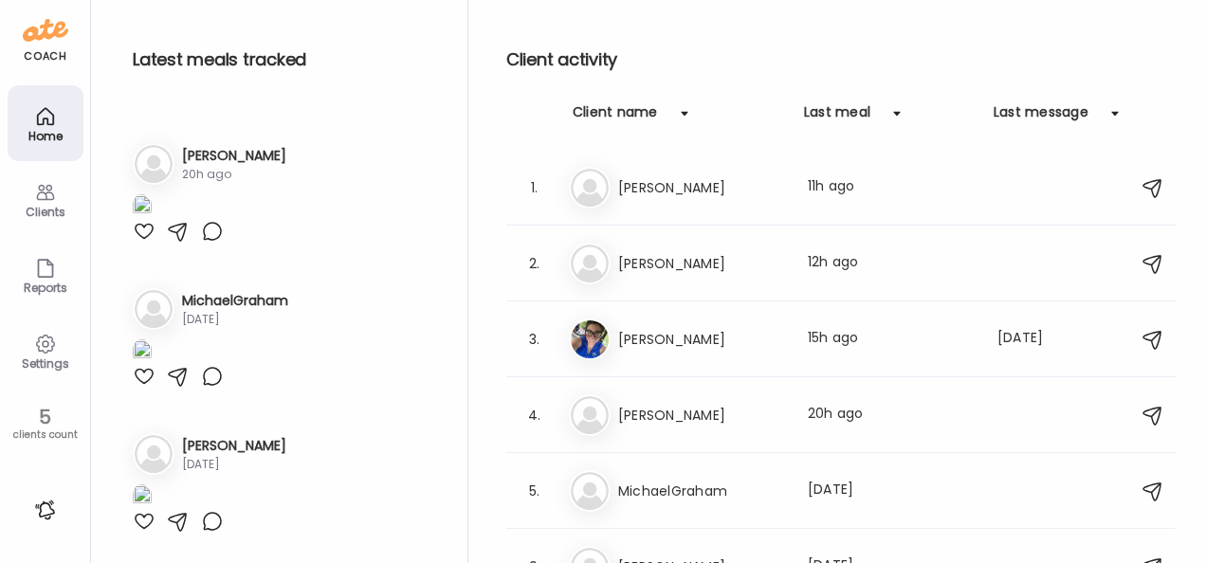
scroll to position [1963, 0]
click at [53, 220] on div "Clients" at bounding box center [46, 199] width 76 height 76
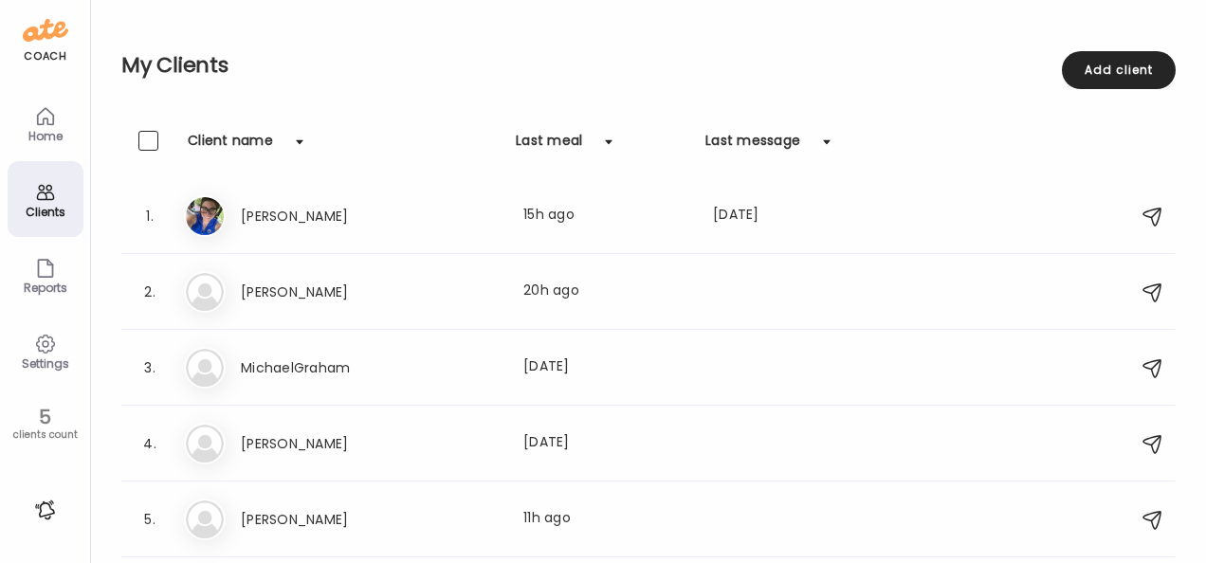
scroll to position [66, 0]
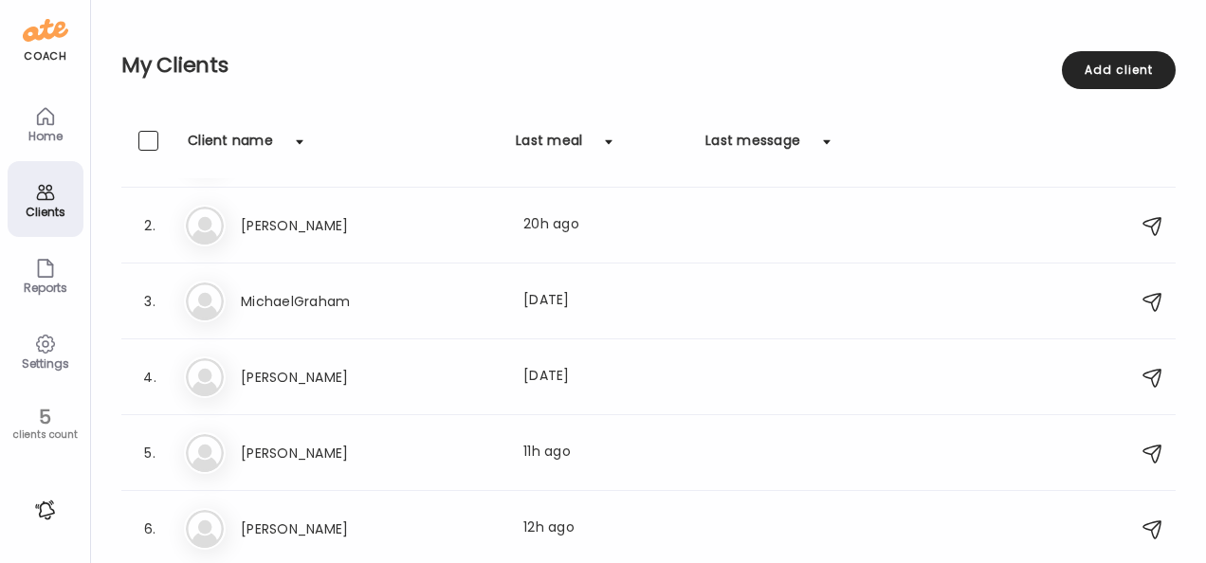
click at [593, 62] on h2 "My Clients" at bounding box center [648, 65] width 1054 height 28
